Goal: Task Accomplishment & Management: Use online tool/utility

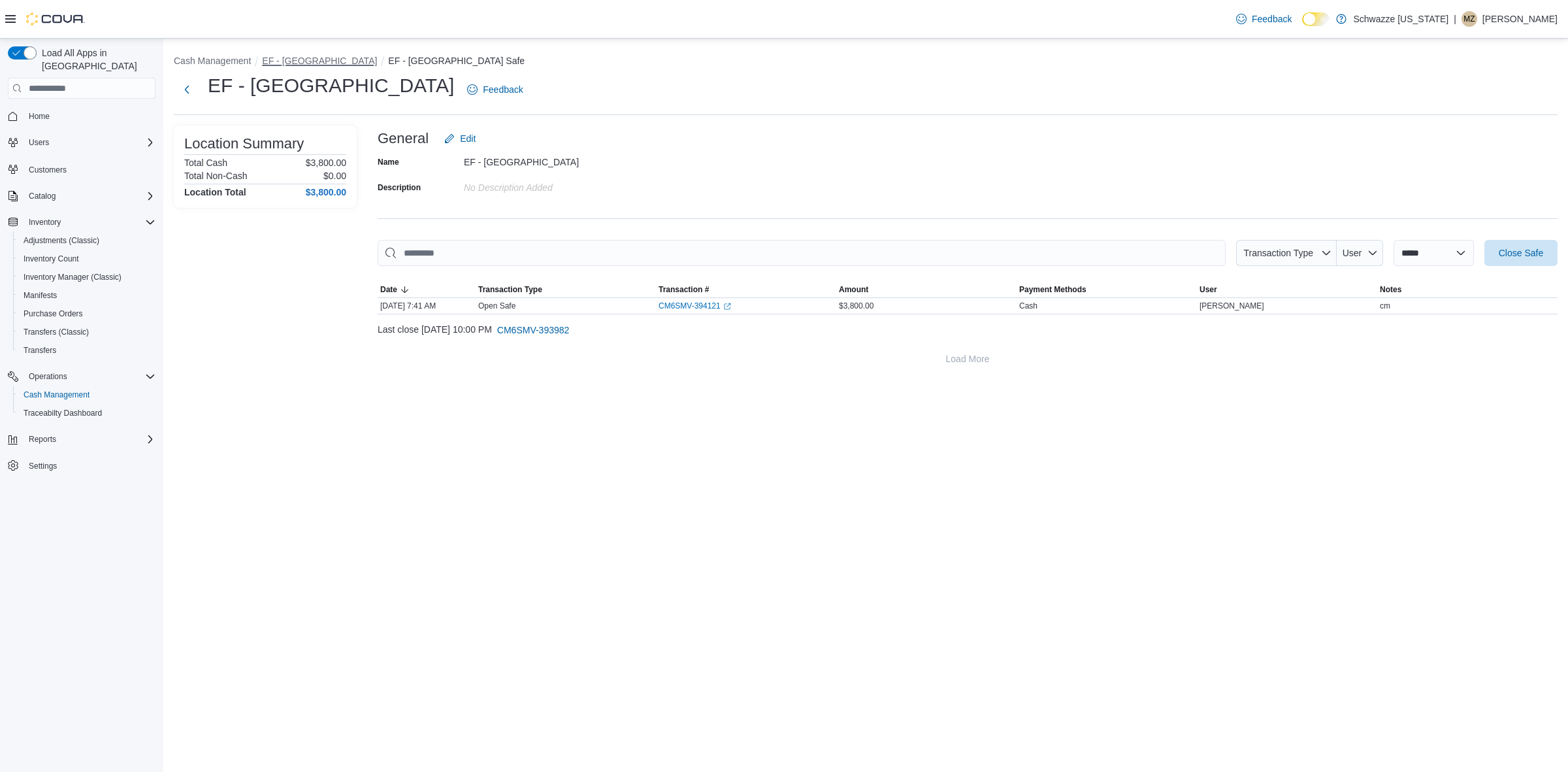
click at [334, 59] on button "EF - [GEOGRAPHIC_DATA]" at bounding box center [319, 61] width 115 height 11
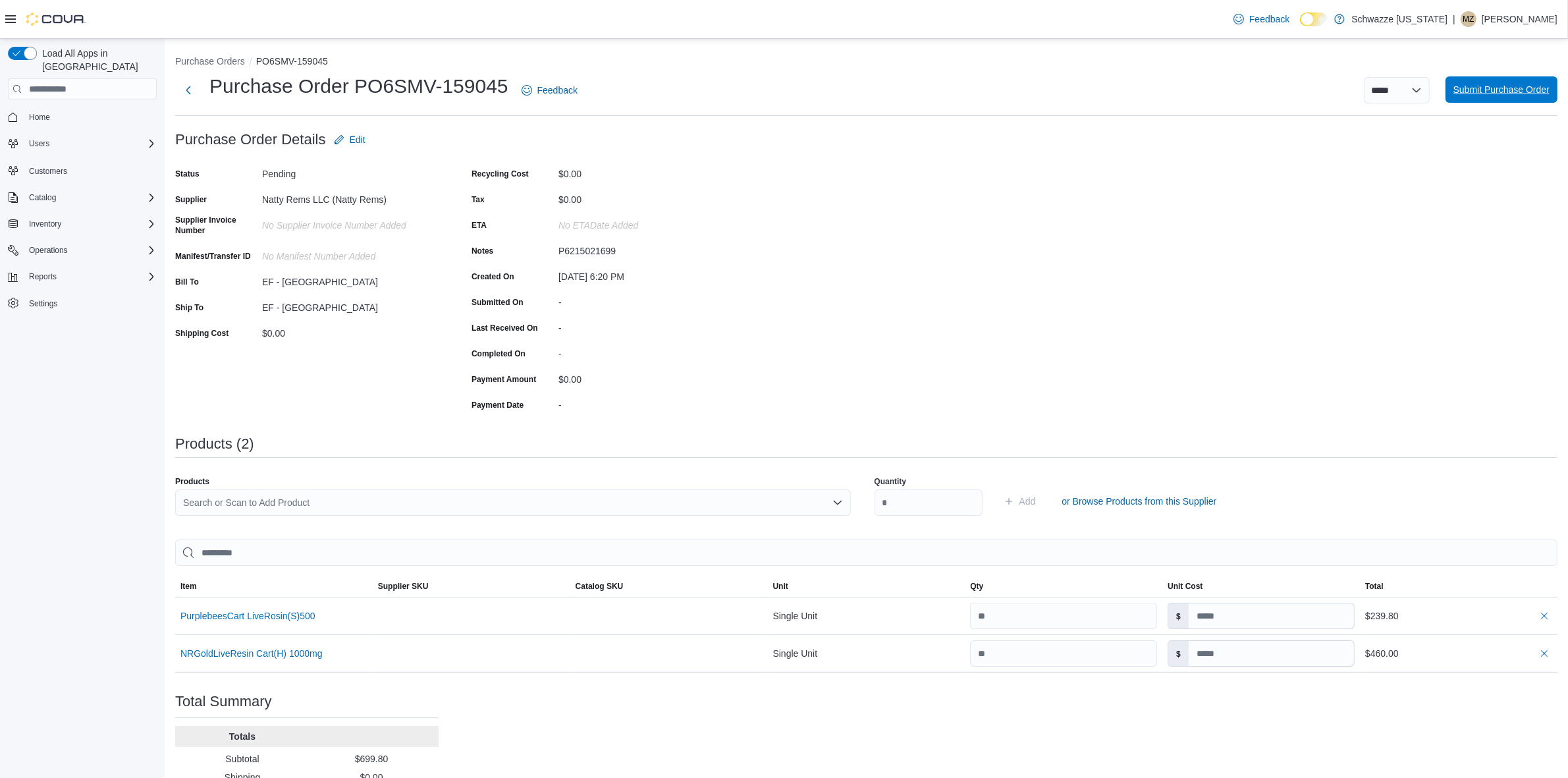
click at [1519, 89] on span "Submit Purchase Order" at bounding box center [1501, 90] width 96 height 13
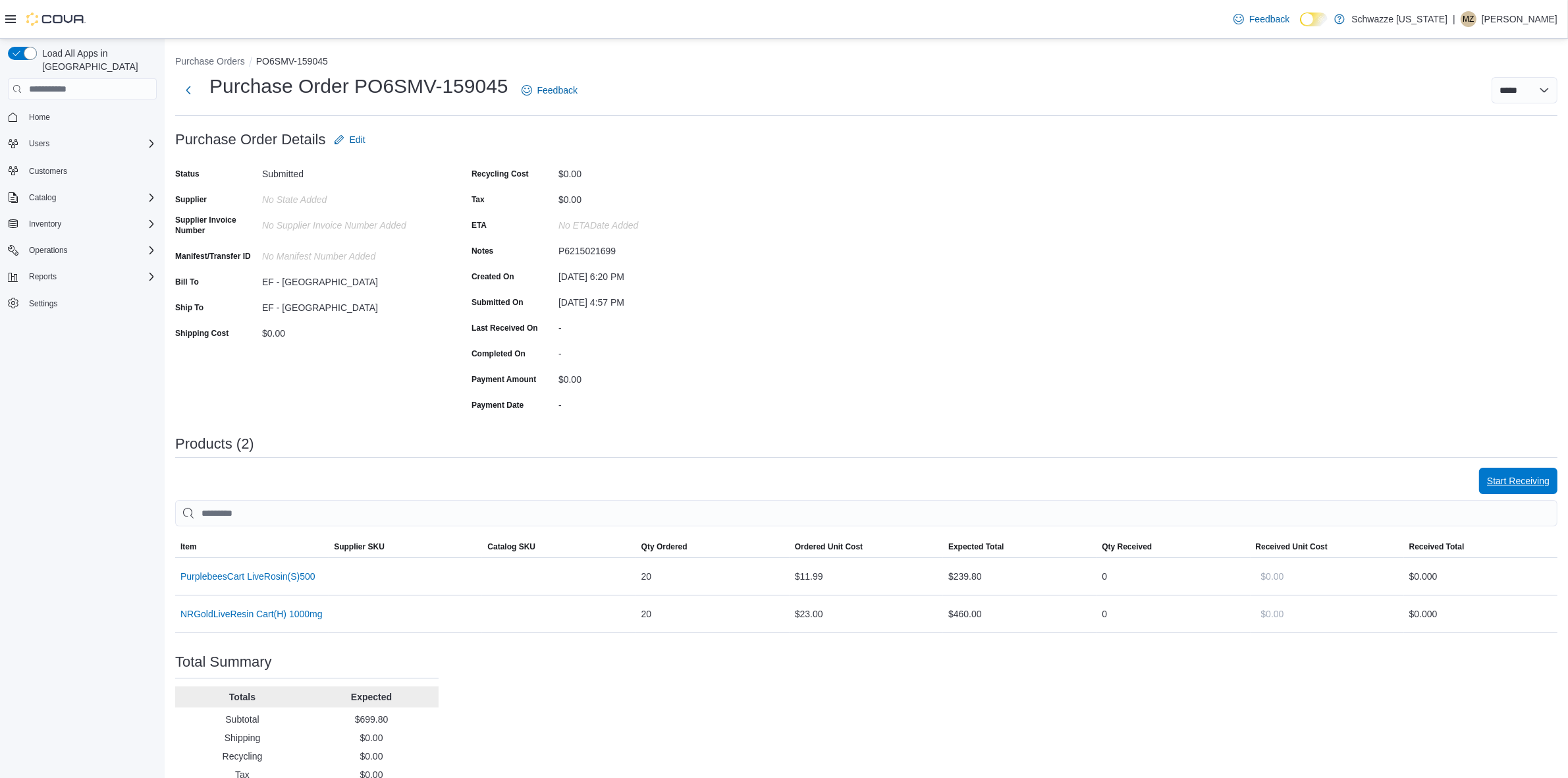
click at [1518, 488] on span "Start Receiving" at bounding box center [1518, 480] width 62 height 26
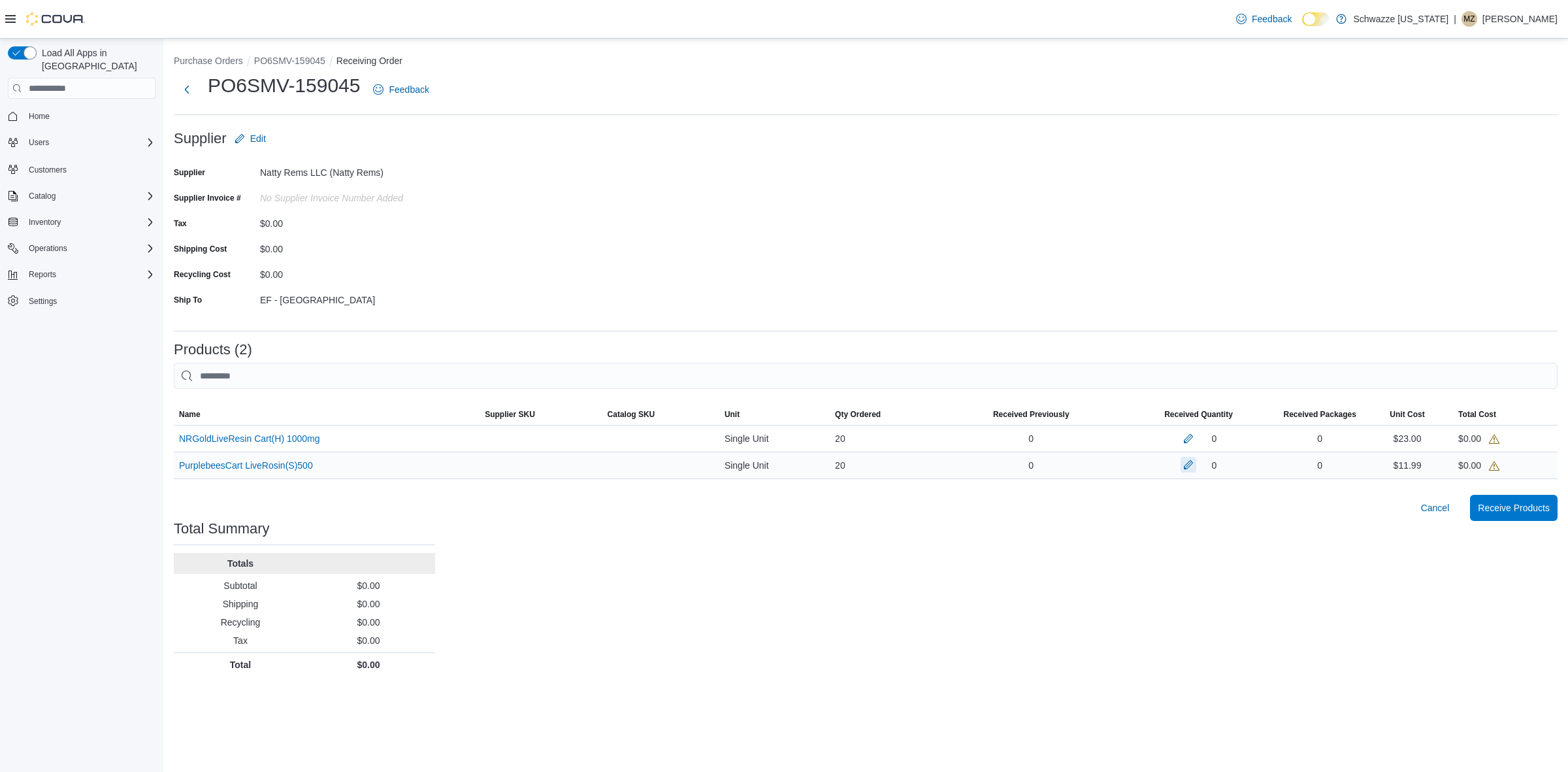
click at [1186, 465] on button "button" at bounding box center [1188, 465] width 16 height 16
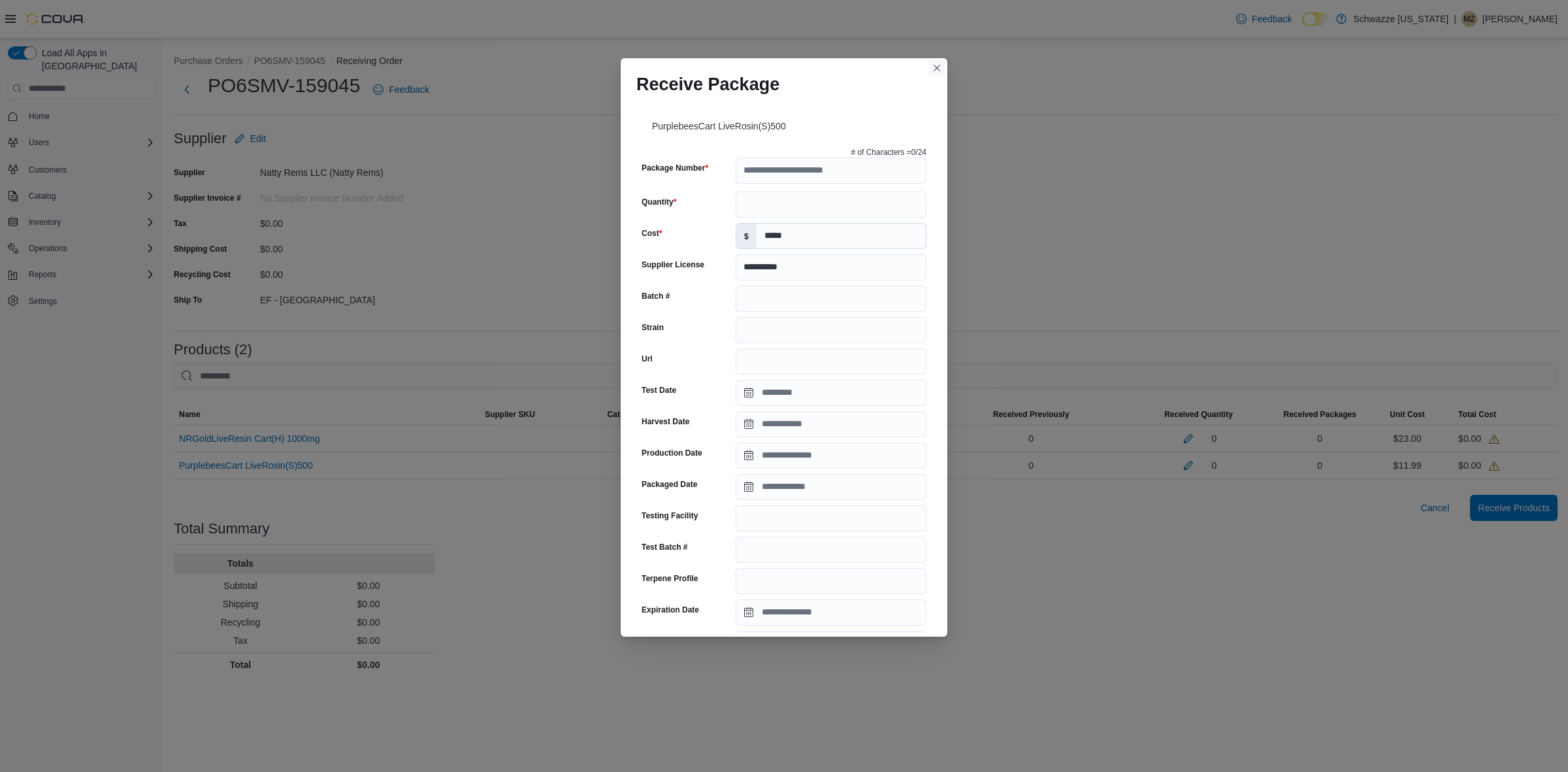
click at [934, 67] on button "Closes this modal window" at bounding box center [937, 68] width 16 height 16
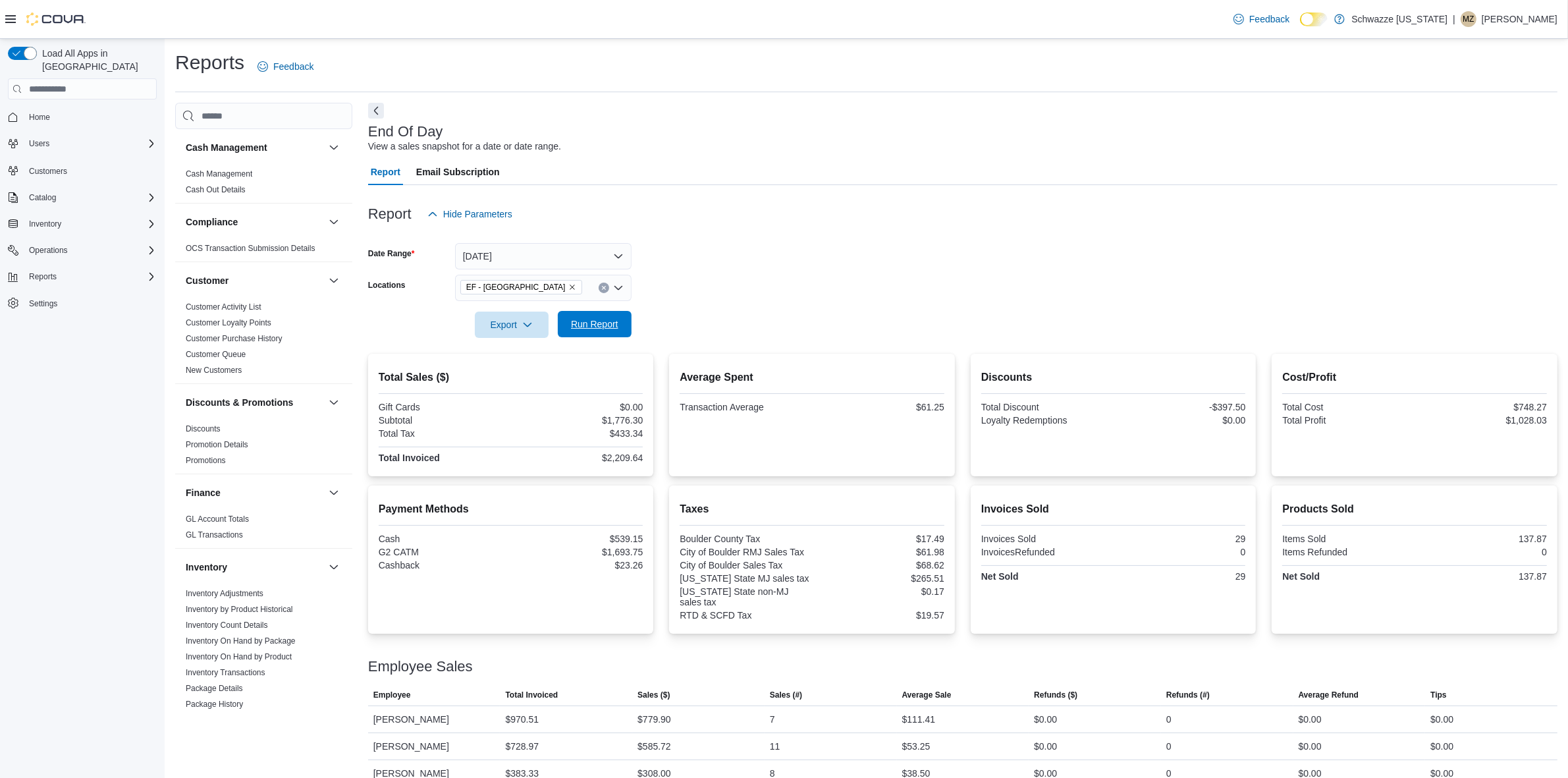
click at [624, 328] on button "Run Report" at bounding box center [594, 324] width 74 height 26
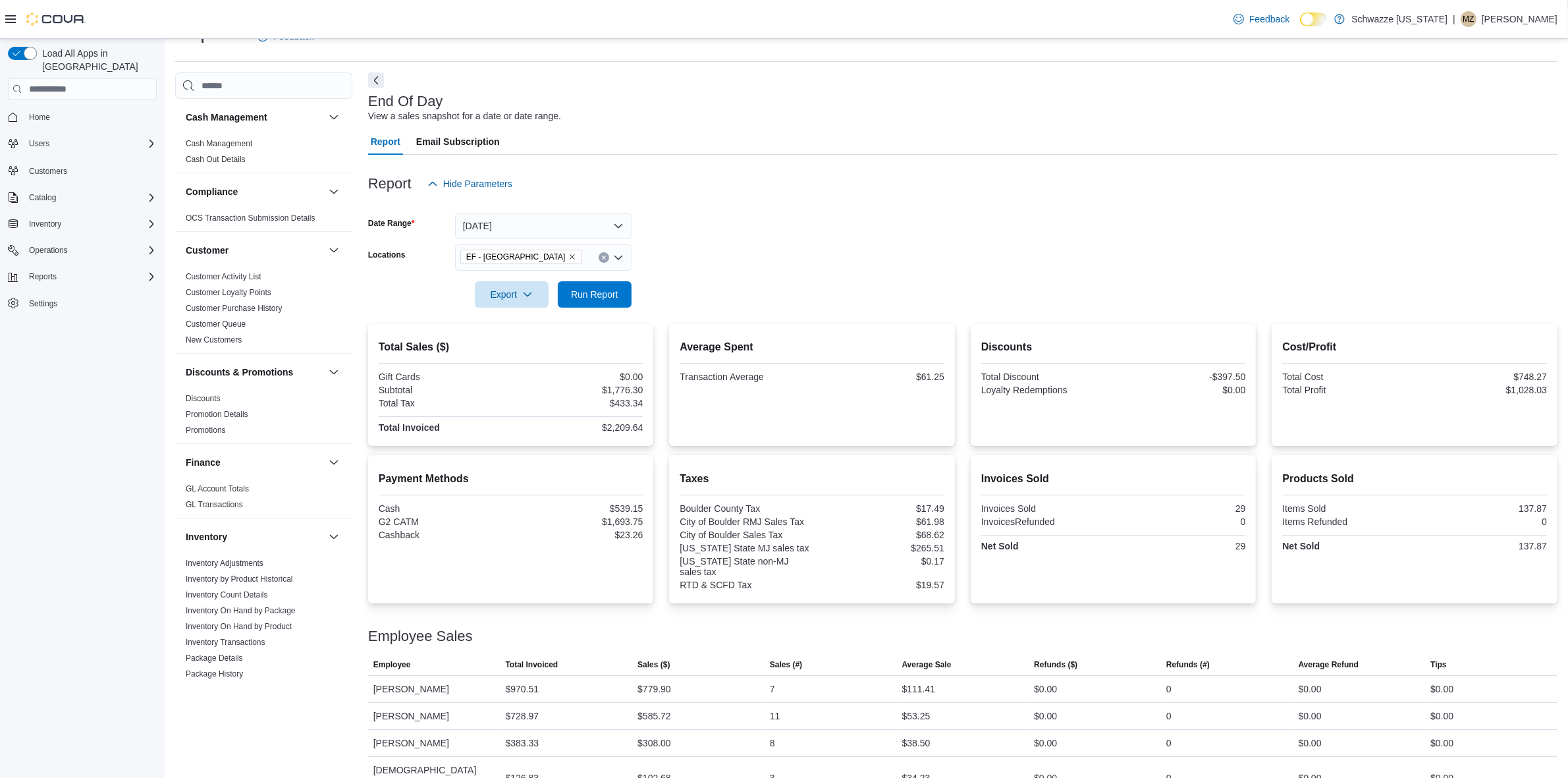
scroll to position [47, 0]
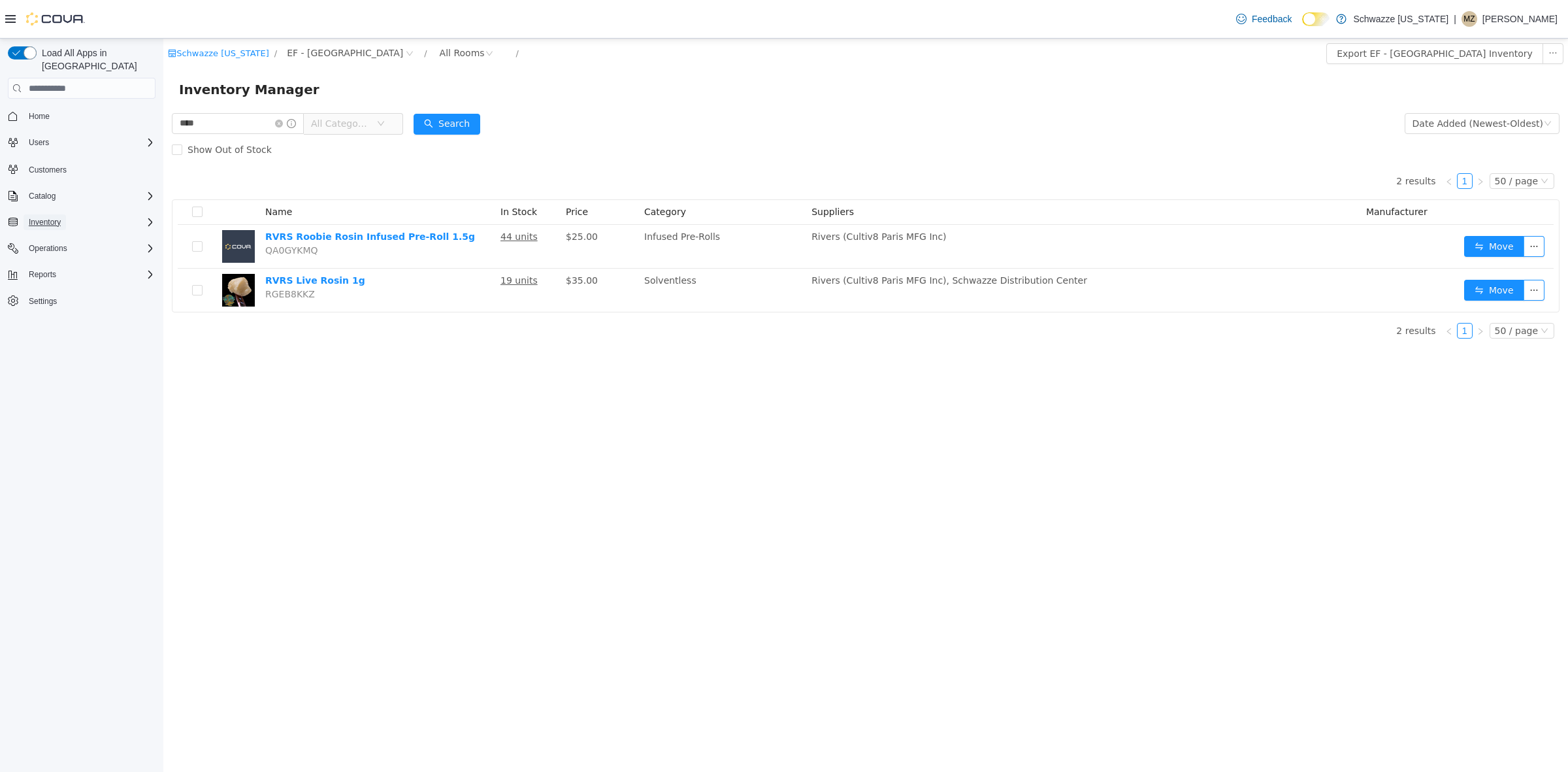
click at [49, 217] on span "Inventory" at bounding box center [44, 222] width 32 height 11
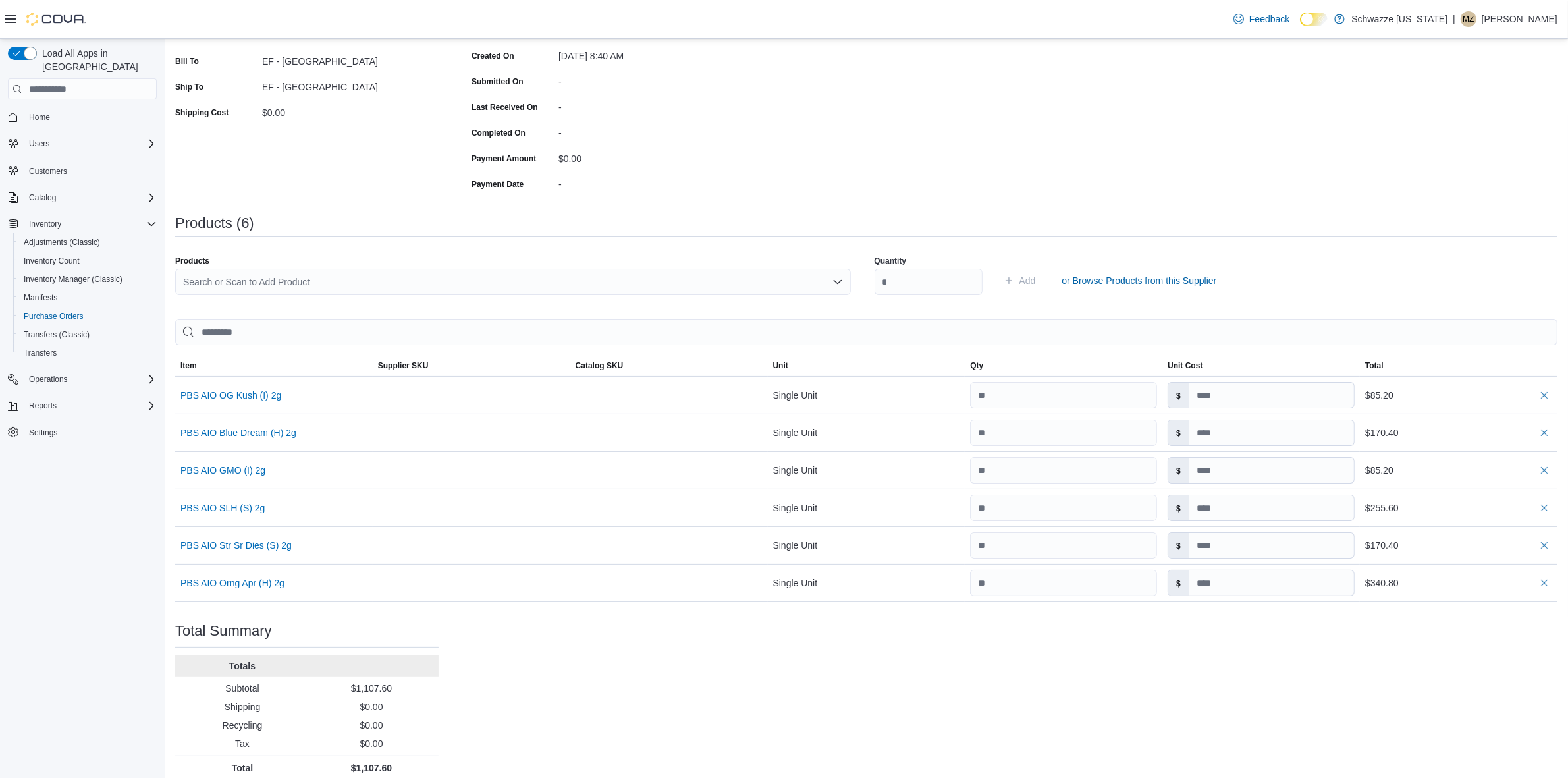
scroll to position [234, 0]
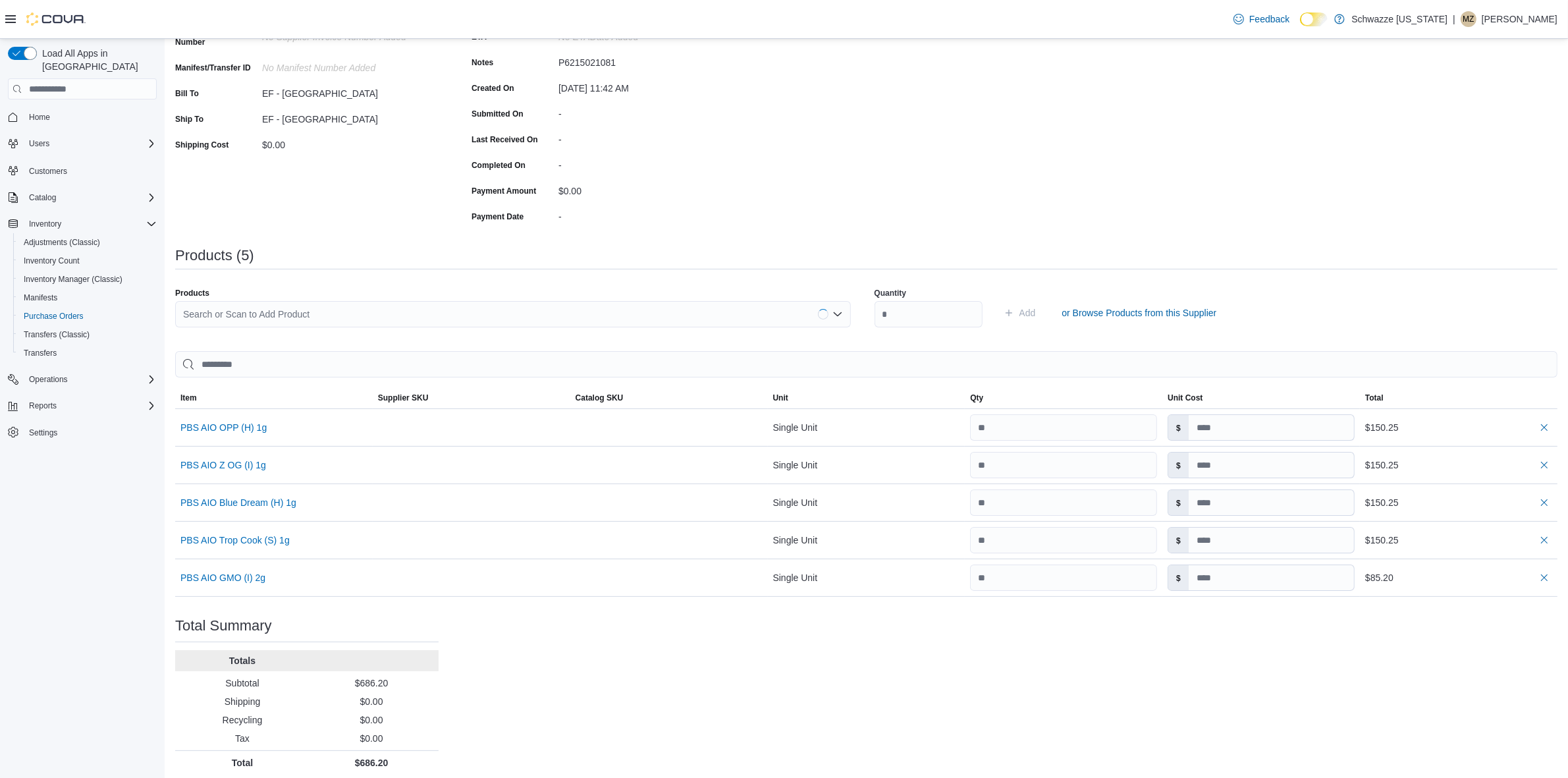
scroll to position [195, 0]
